Goal: Information Seeking & Learning: Learn about a topic

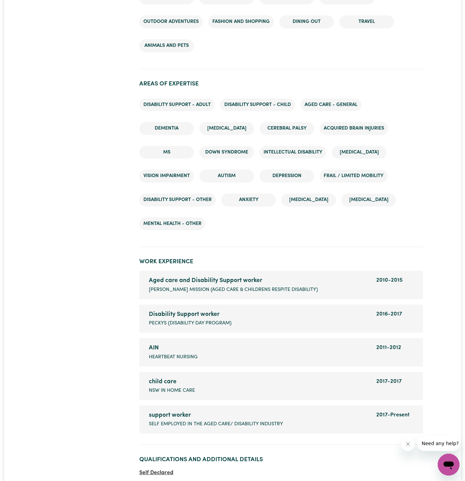
scroll to position [994, 0]
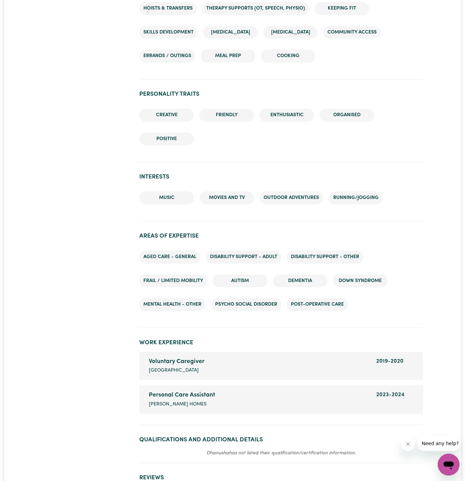
scroll to position [965, 0]
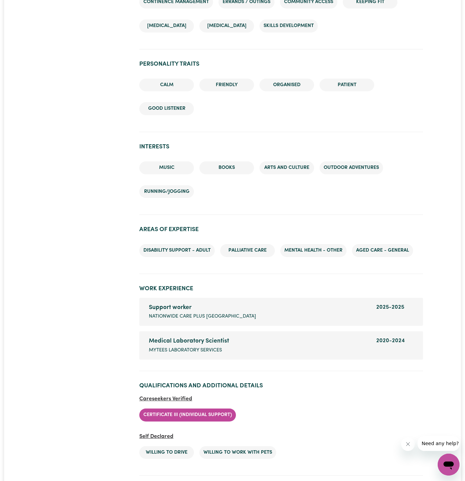
scroll to position [956, 0]
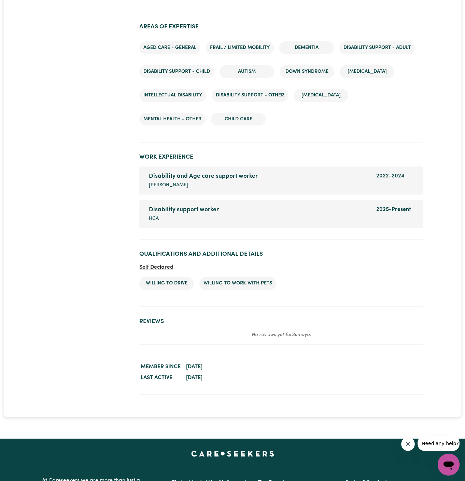
scroll to position [962, 0]
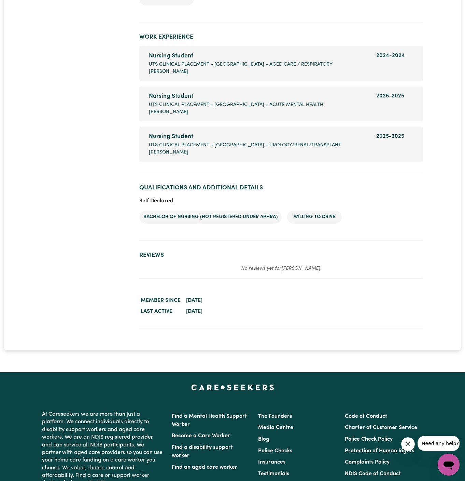
scroll to position [1035, 0]
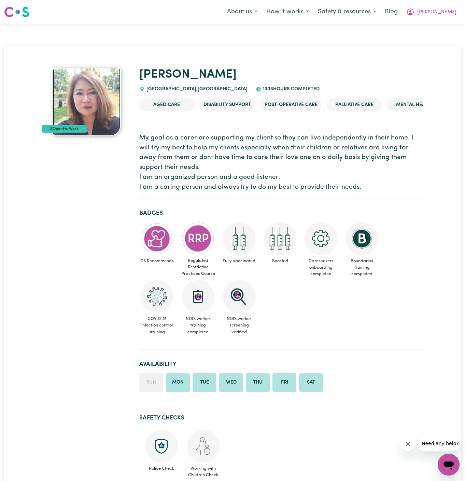
click at [159, 10] on div "Menu About us How it works Safety & resources Blog Dyan" at bounding box center [232, 12] width 465 height 16
